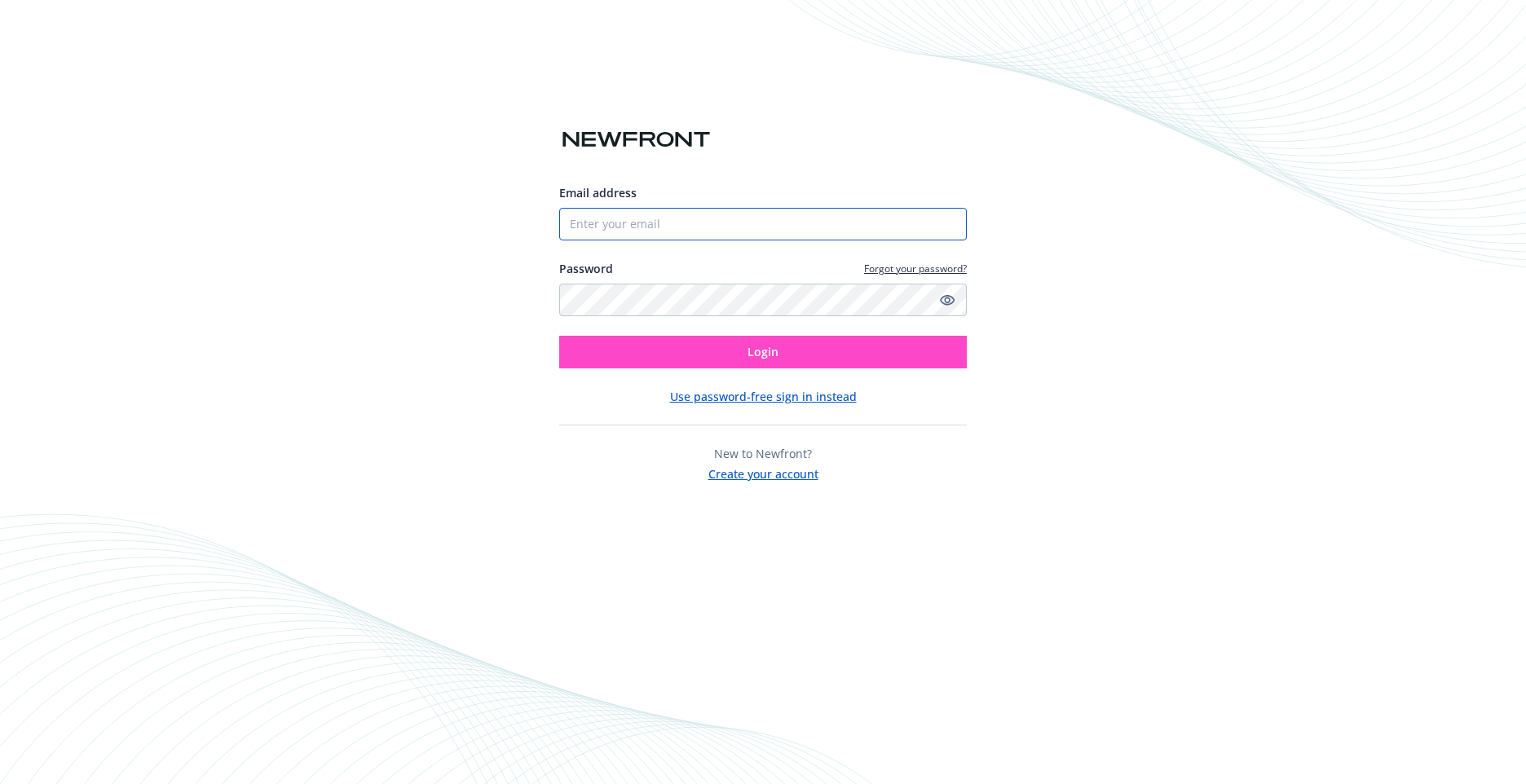
type input "[EMAIL_ADDRESS][DOMAIN_NAME]"
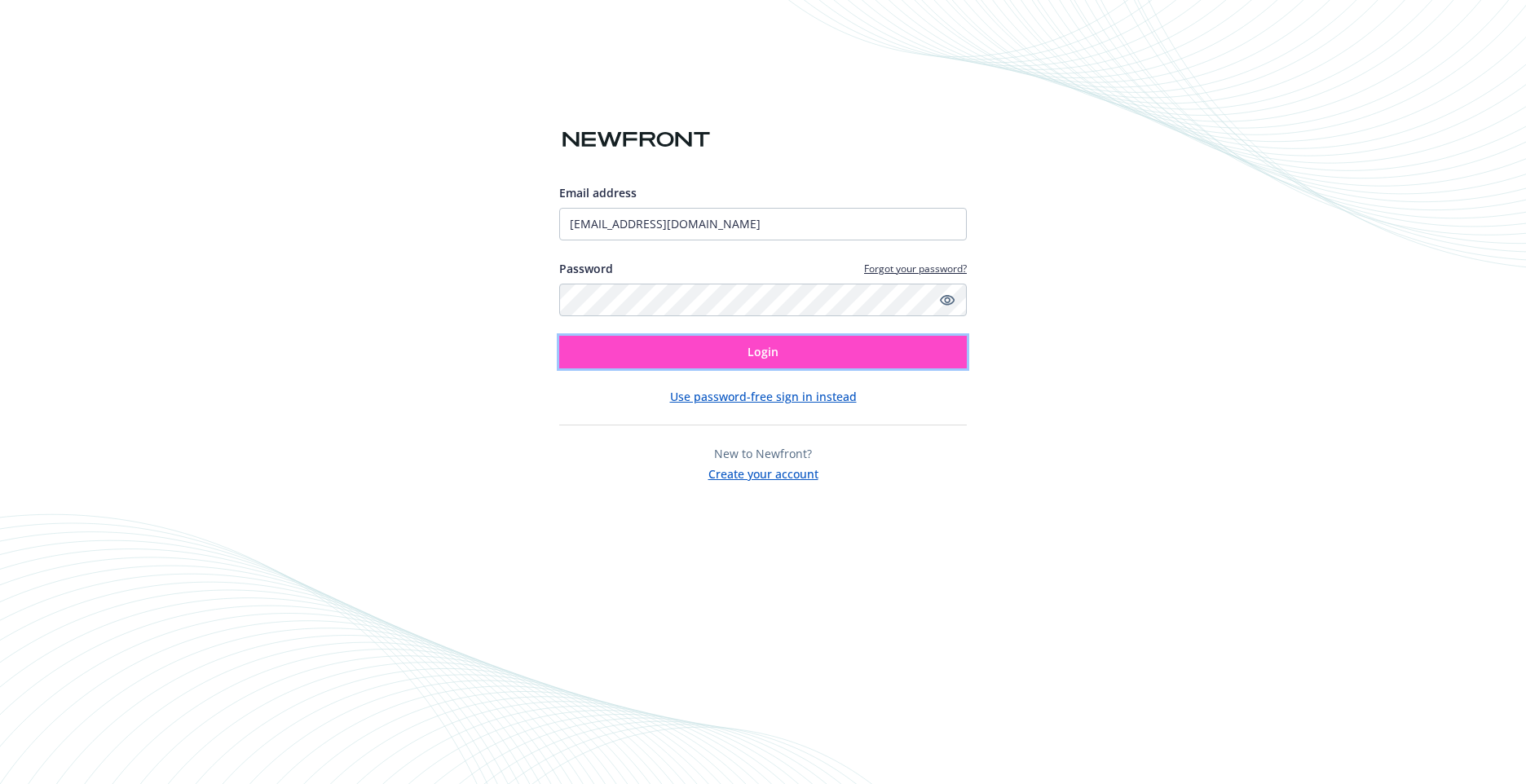
click at [764, 350] on span "Login" at bounding box center [763, 352] width 31 height 15
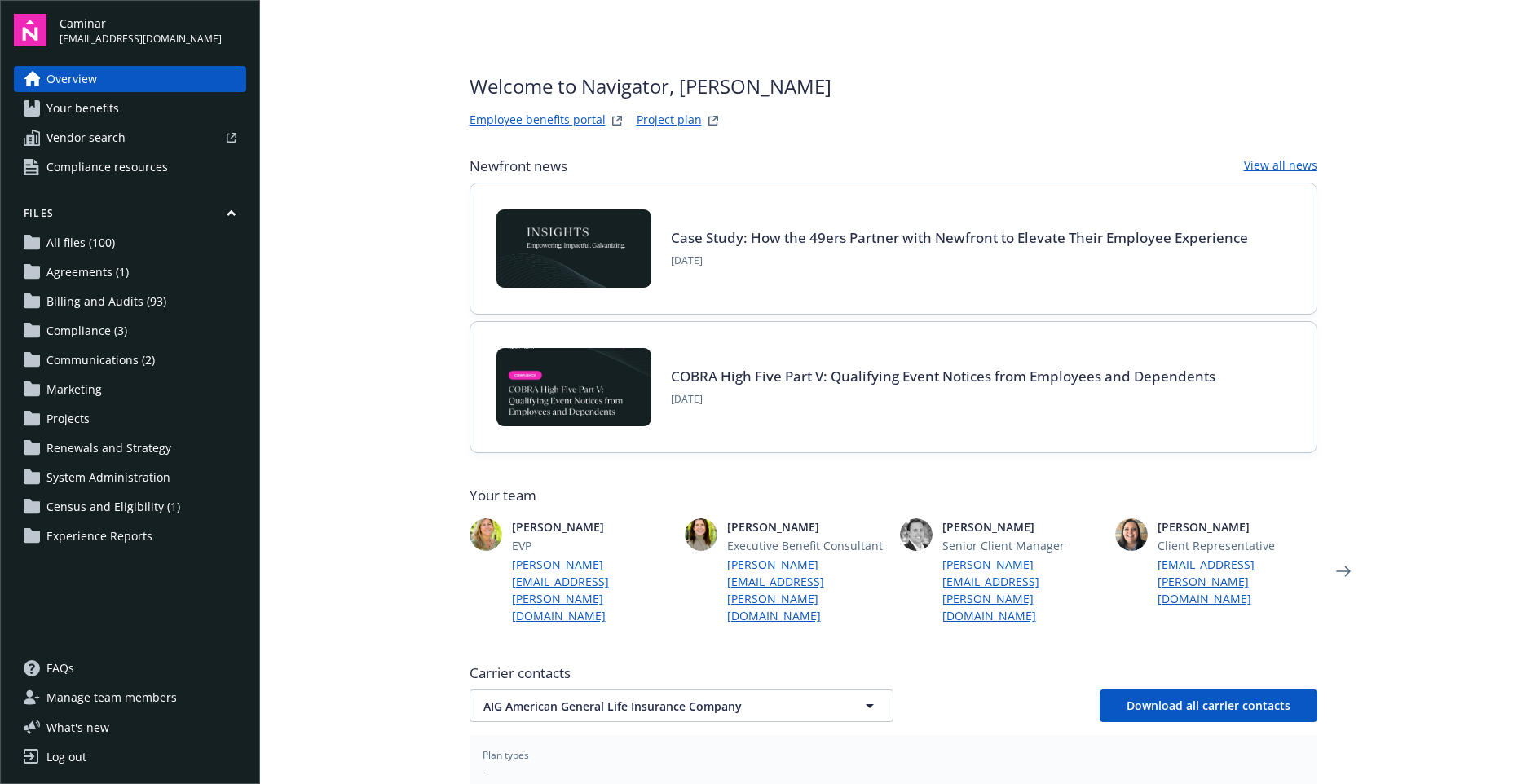
click at [144, 291] on span "Billing and Audits (93)" at bounding box center [106, 302] width 120 height 26
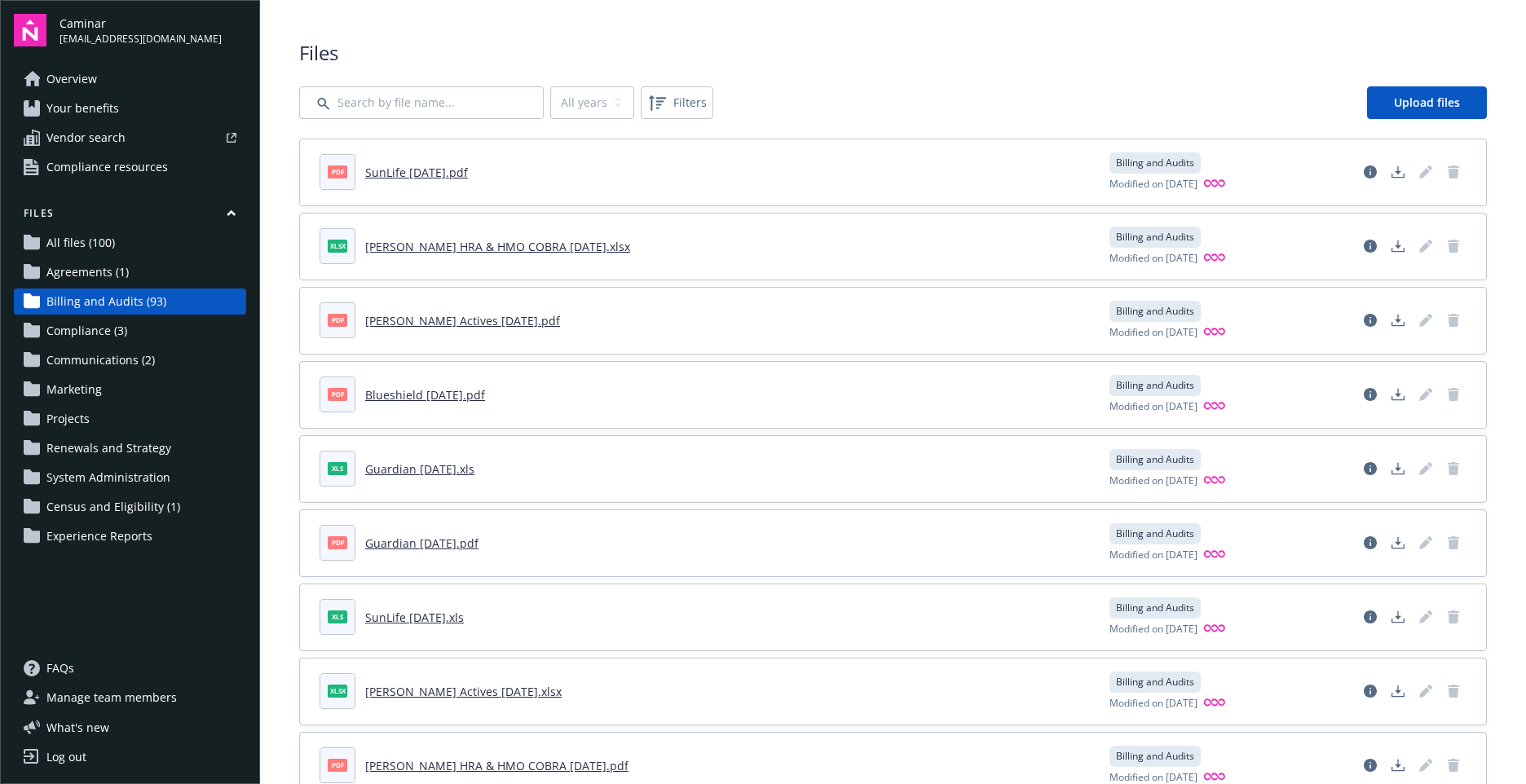
click at [117, 71] on link "Overview" at bounding box center [129, 79] width 232 height 26
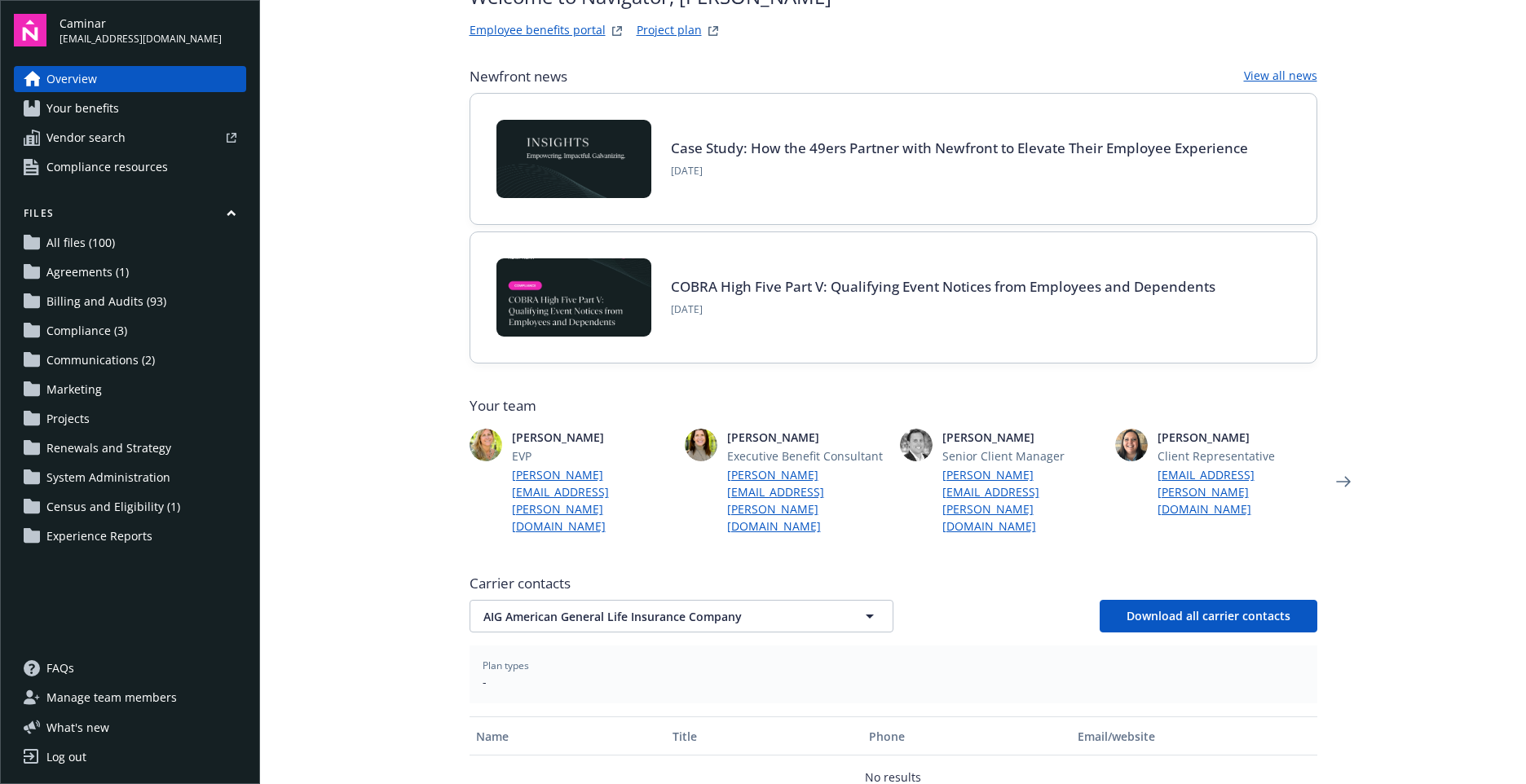
scroll to position [163, 0]
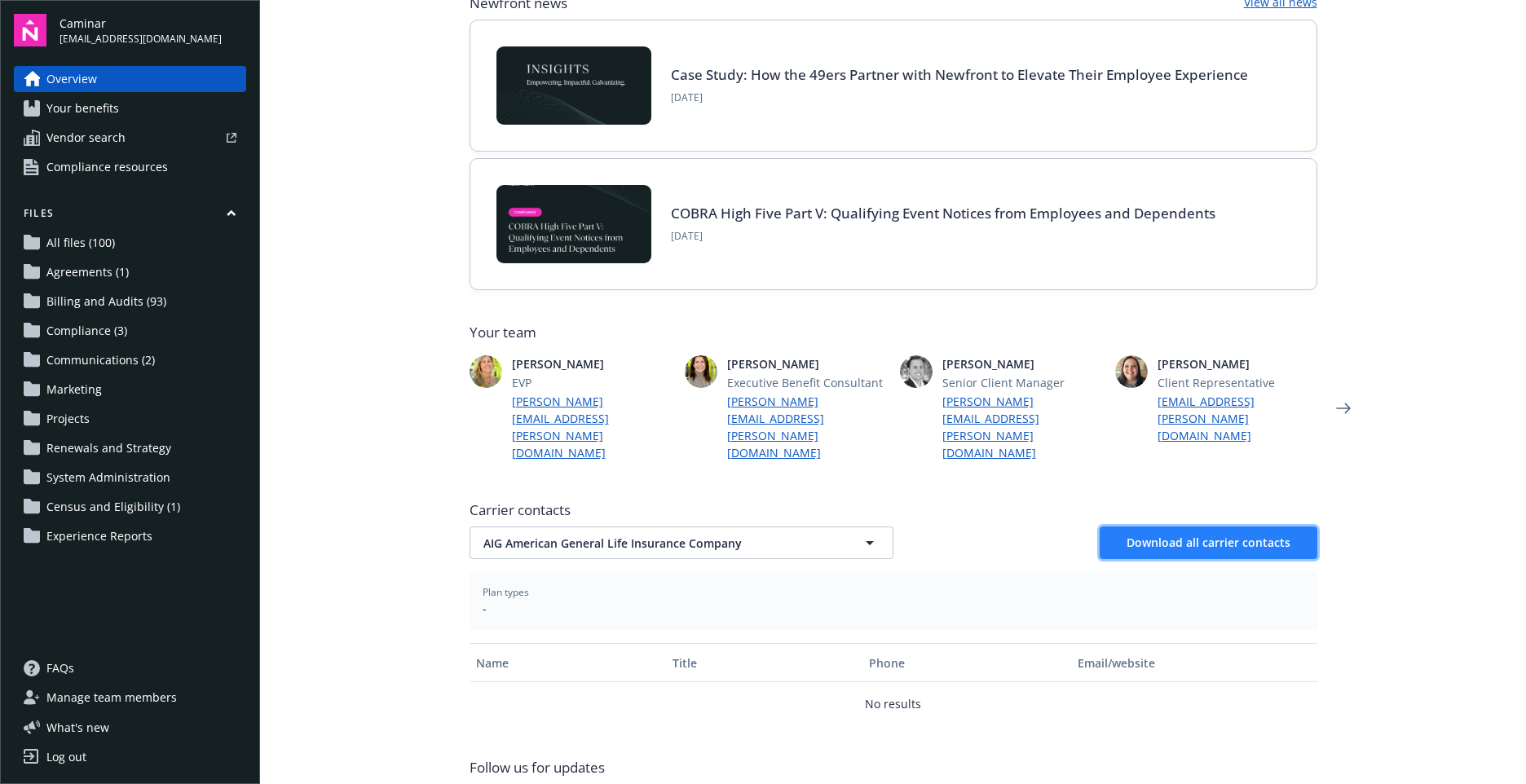
click at [1158, 527] on button "Download all carrier contacts" at bounding box center [1209, 543] width 218 height 33
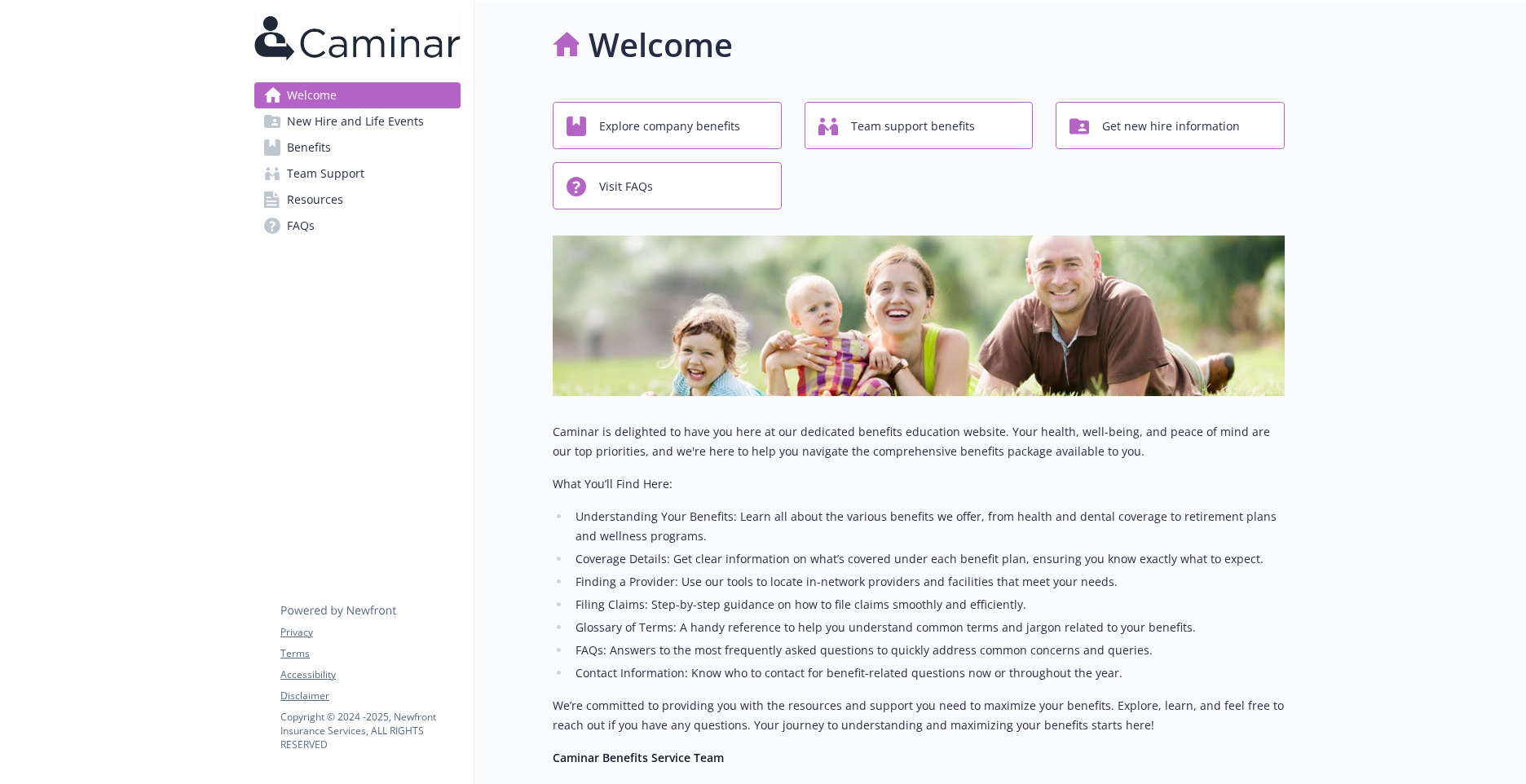
click at [319, 147] on span "Benefits" at bounding box center [308, 147] width 44 height 26
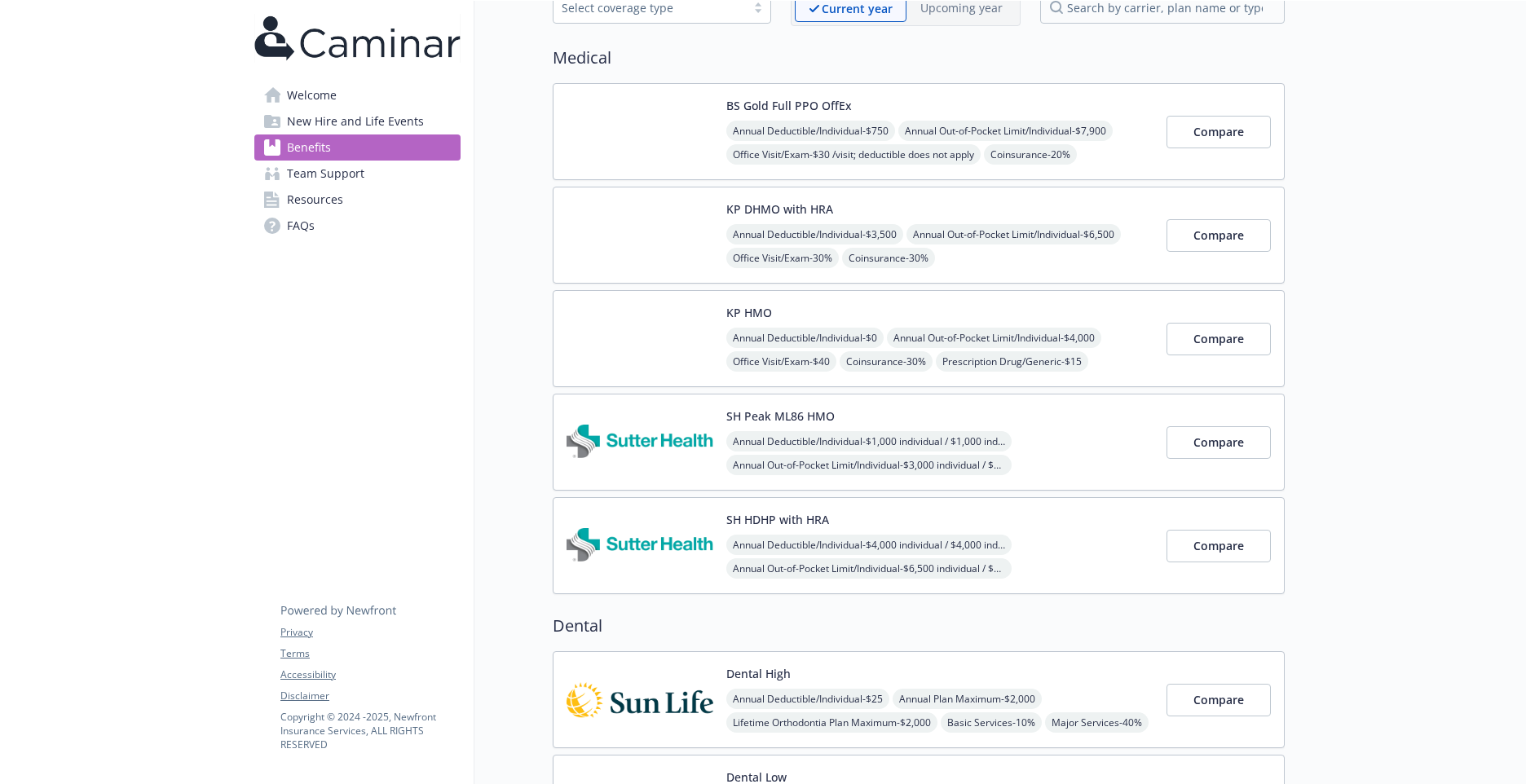
scroll to position [81, 0]
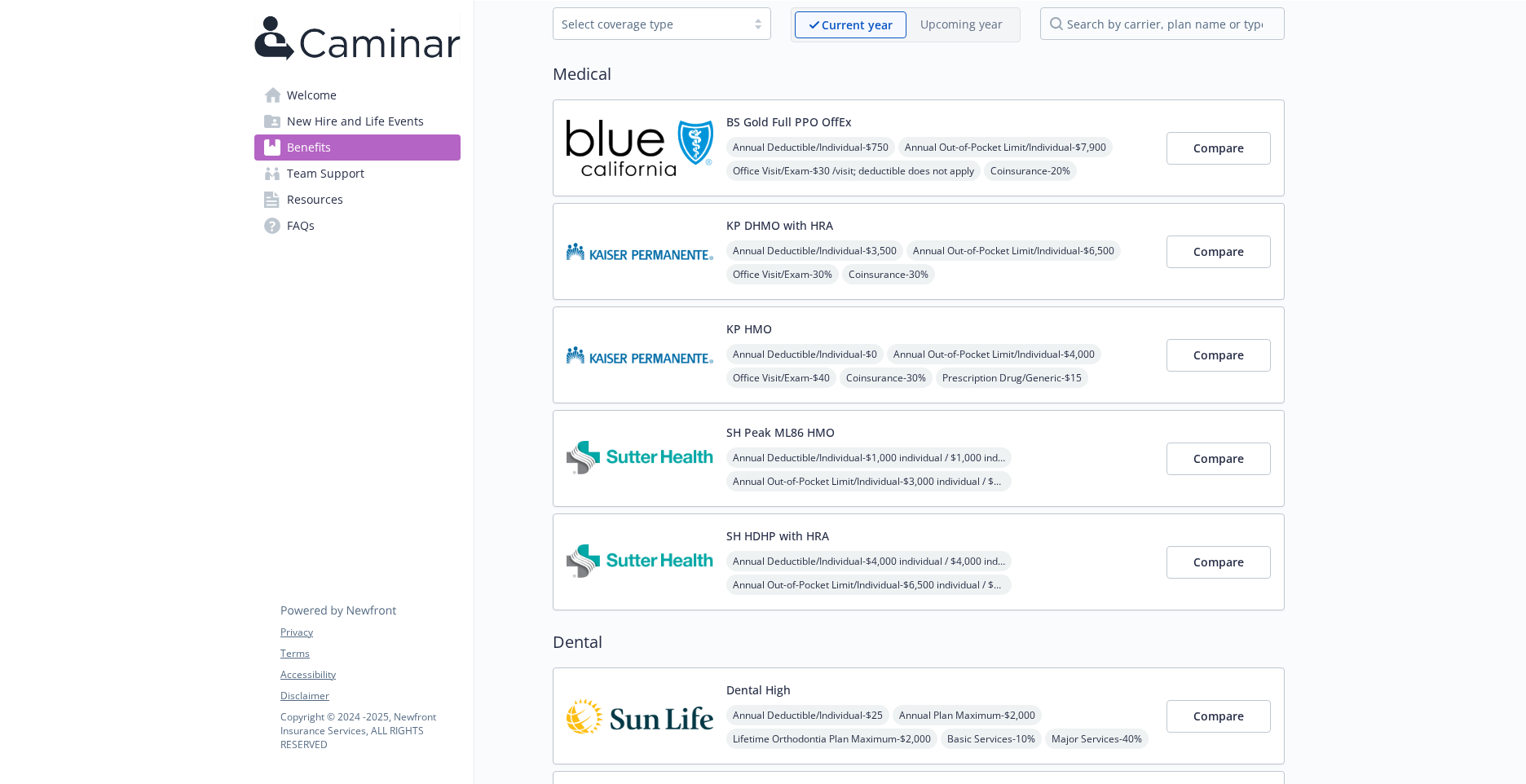
click at [1002, 270] on div "Annual Deductible/Individual - $3,500 Annual Out-of-Pocket Limit/Individual - $…" at bounding box center [940, 310] width 428 height 140
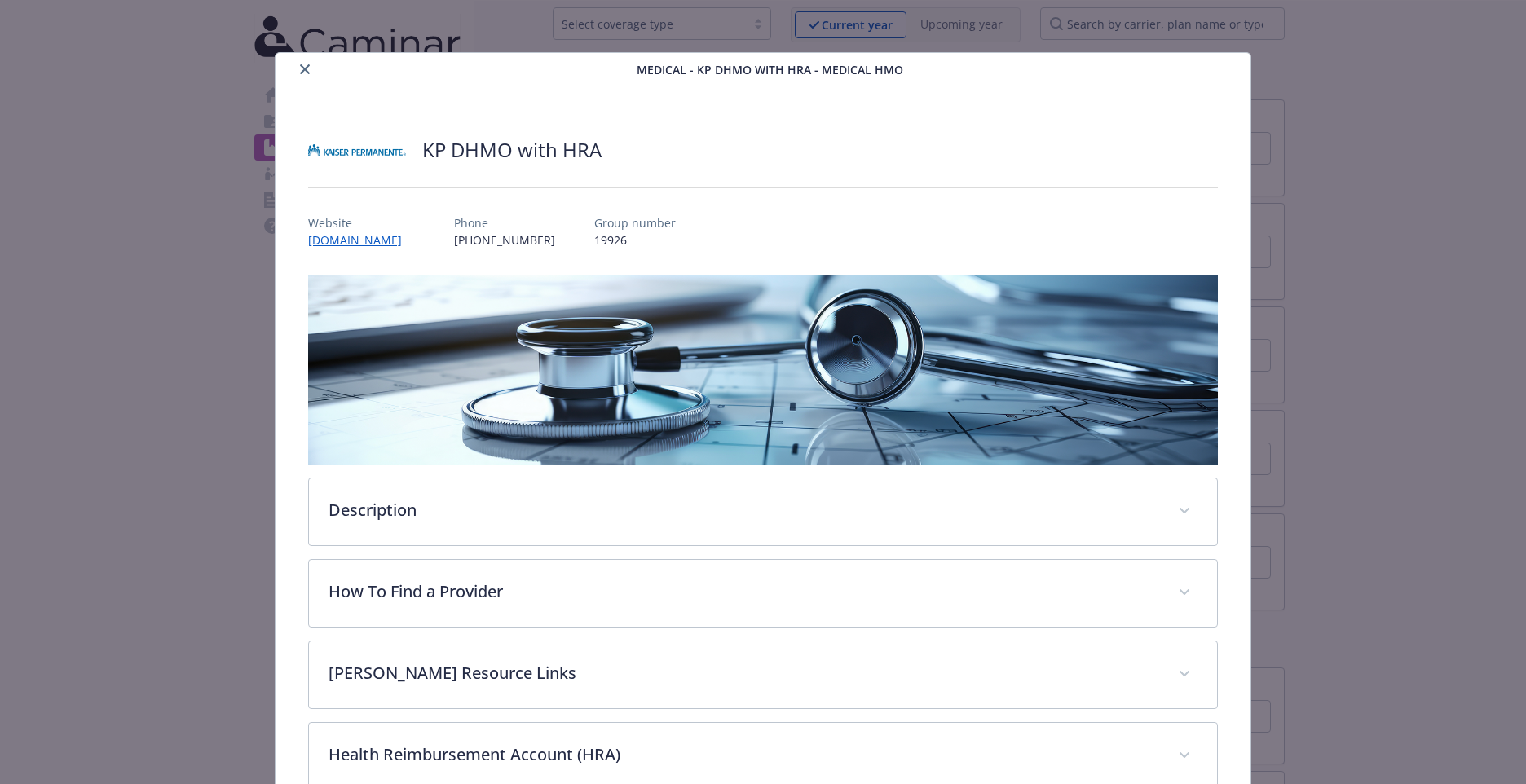
scroll to position [49, 0]
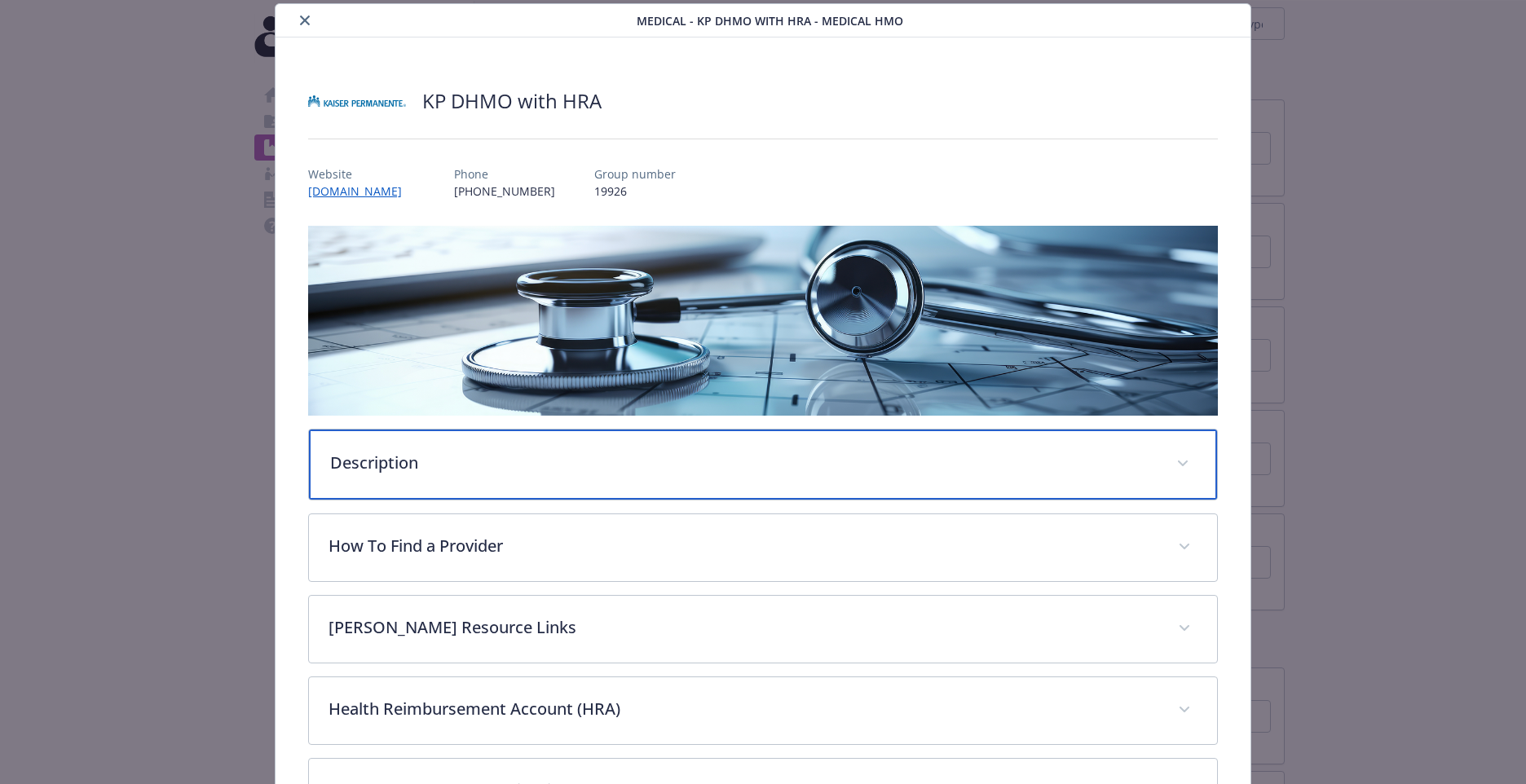
click at [659, 460] on p "Description" at bounding box center [743, 463] width 827 height 25
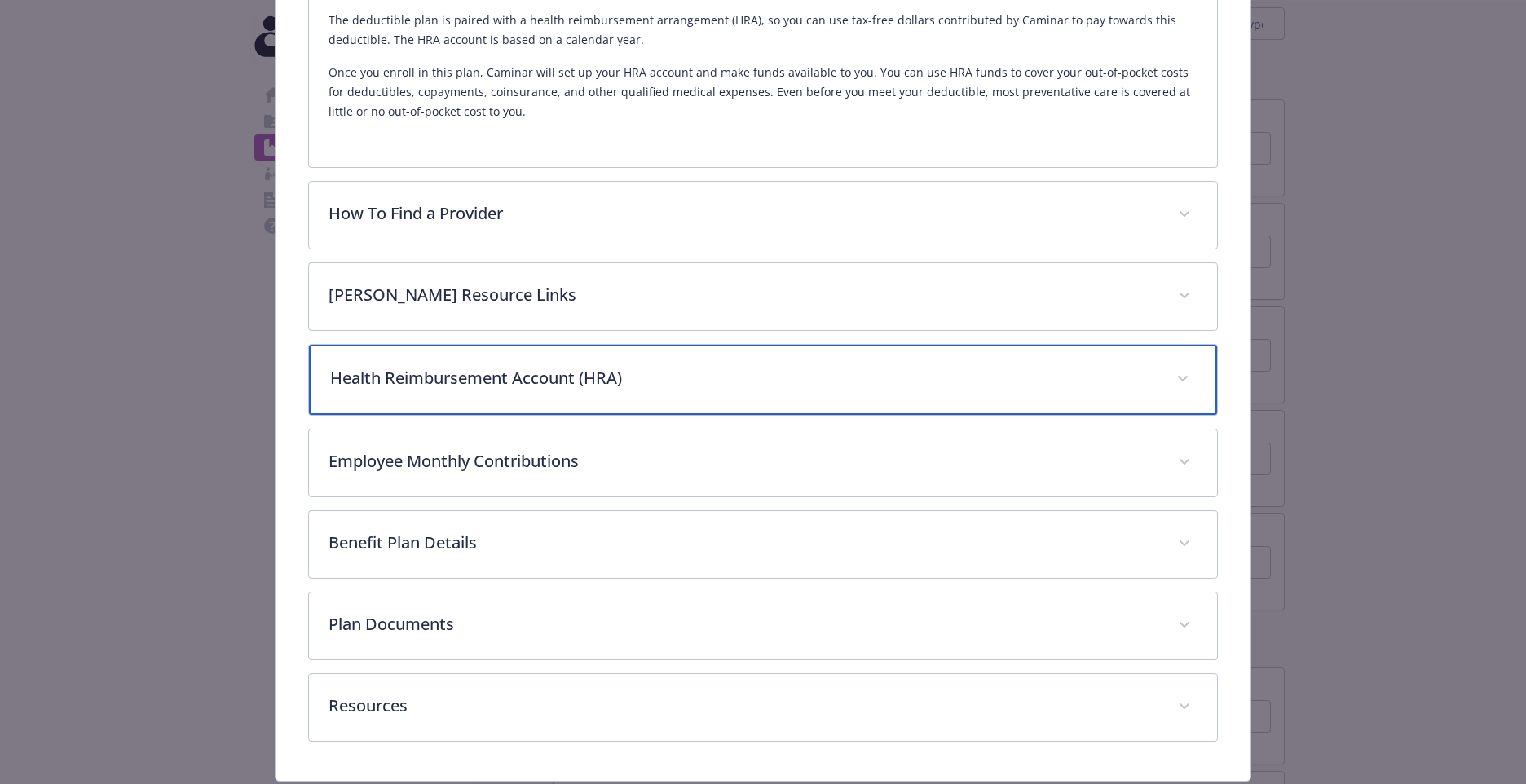
scroll to position [616, 0]
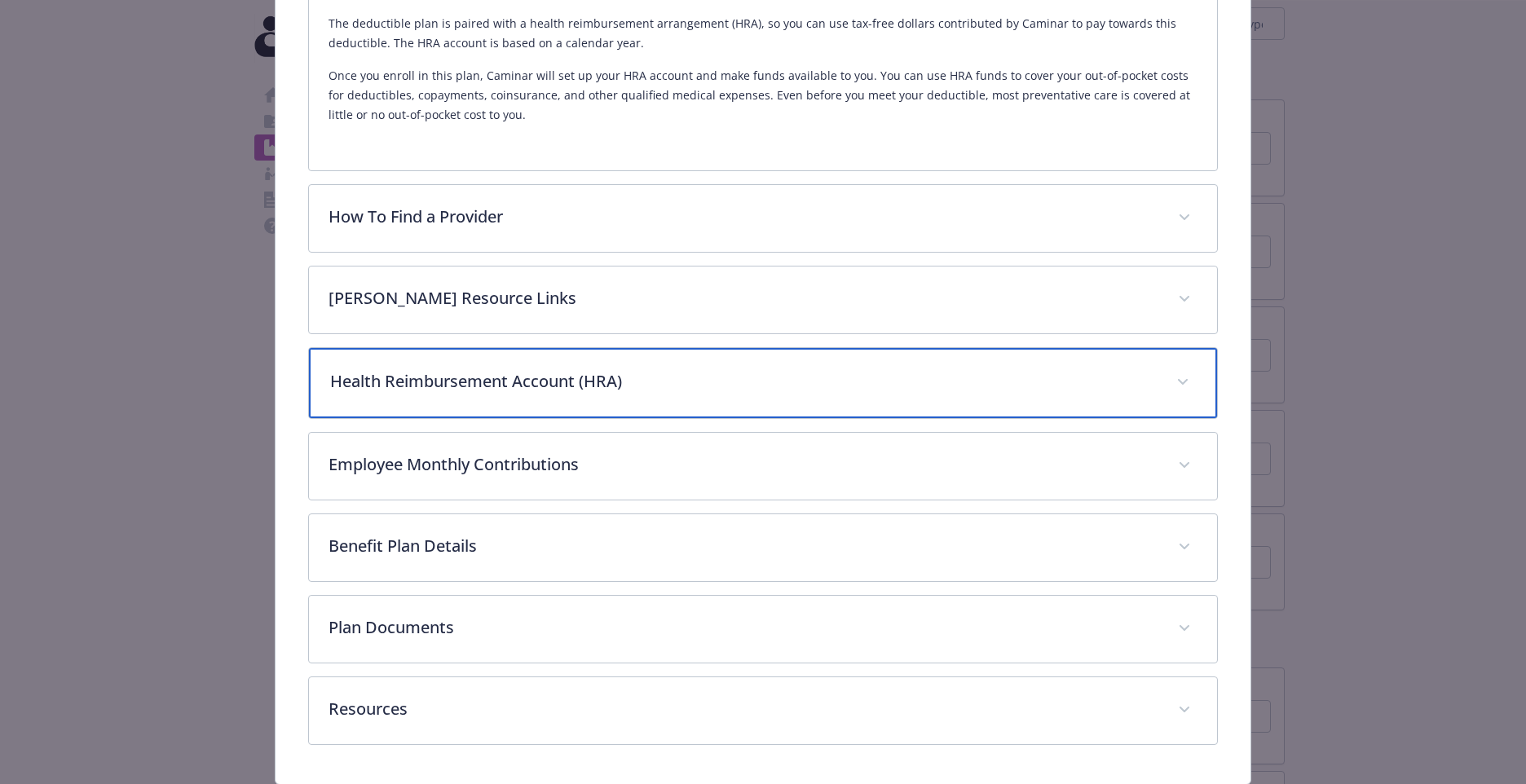
click at [709, 376] on p "Health Reimbursement Account (HRA)" at bounding box center [743, 381] width 827 height 25
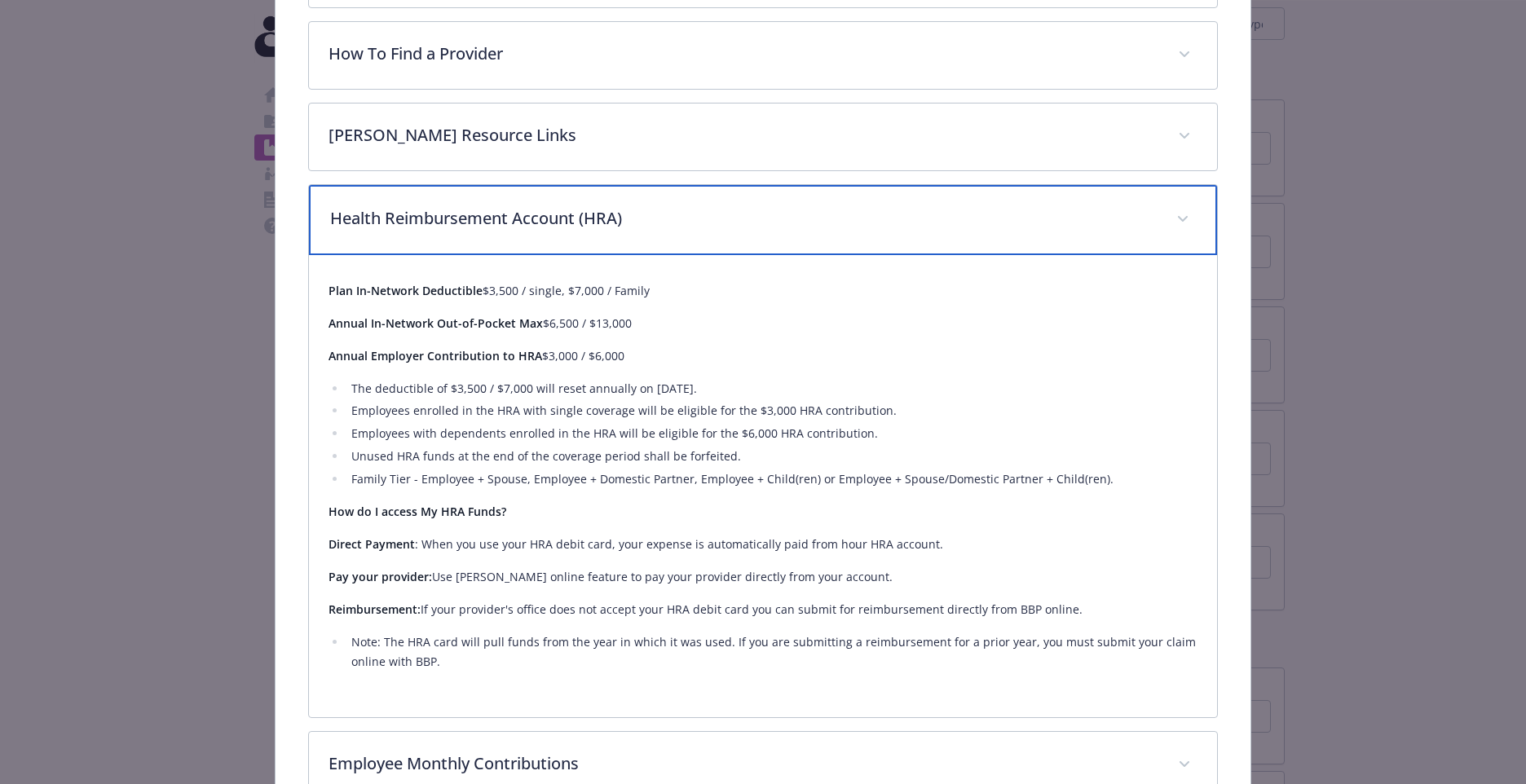
scroll to position [943, 0]
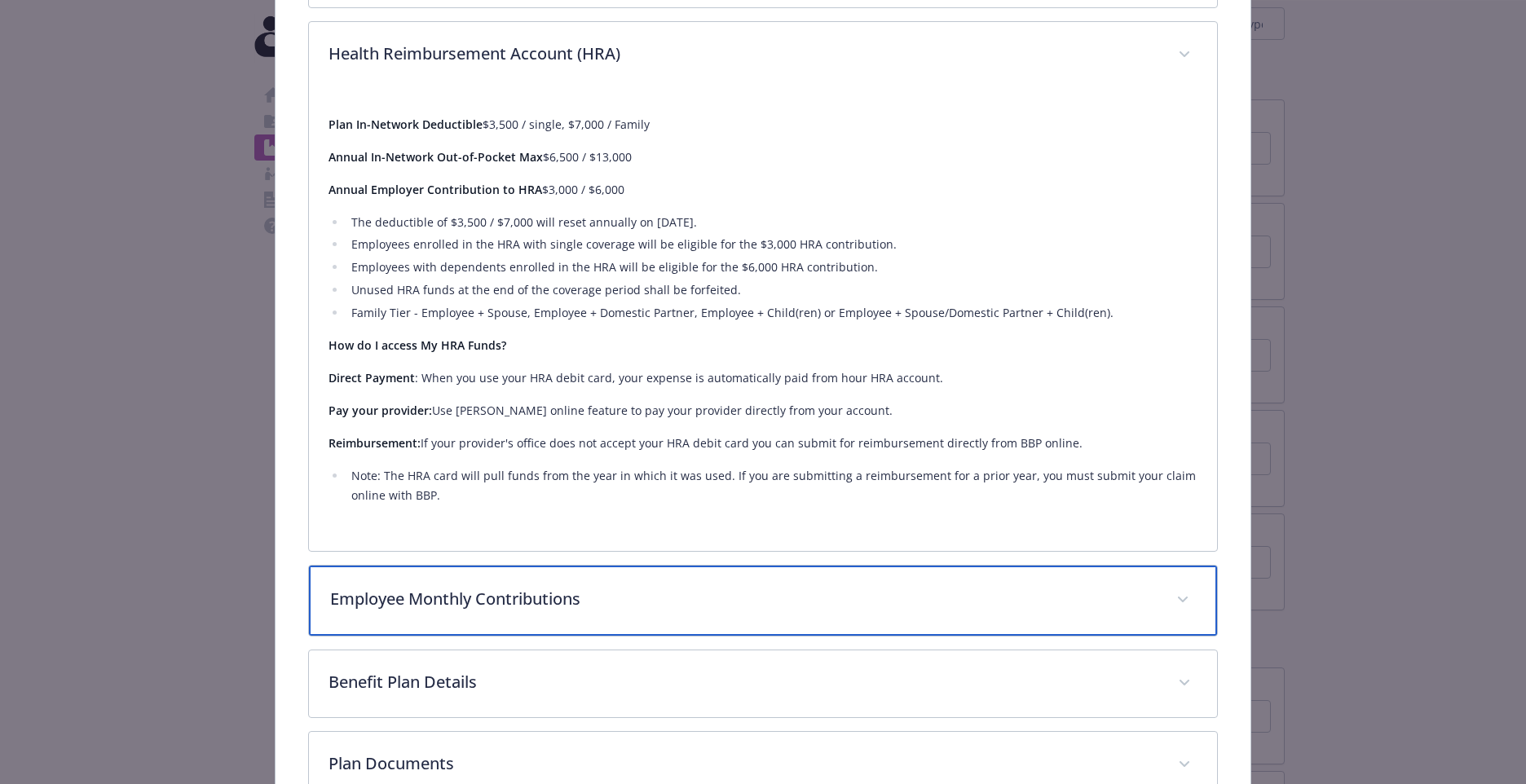
click at [496, 608] on p "Employee Monthly Contributions" at bounding box center [743, 599] width 827 height 25
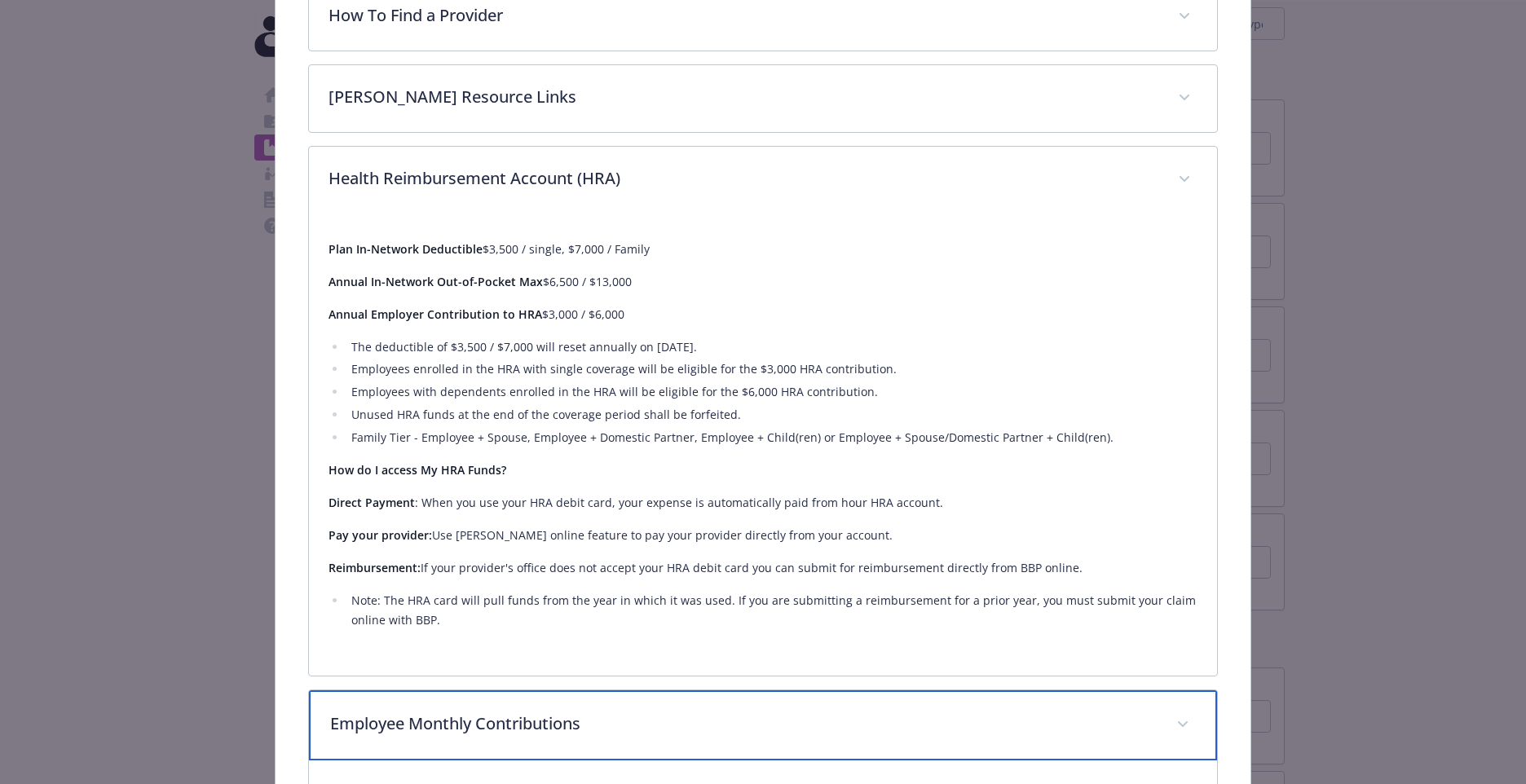
scroll to position [780, 0]
